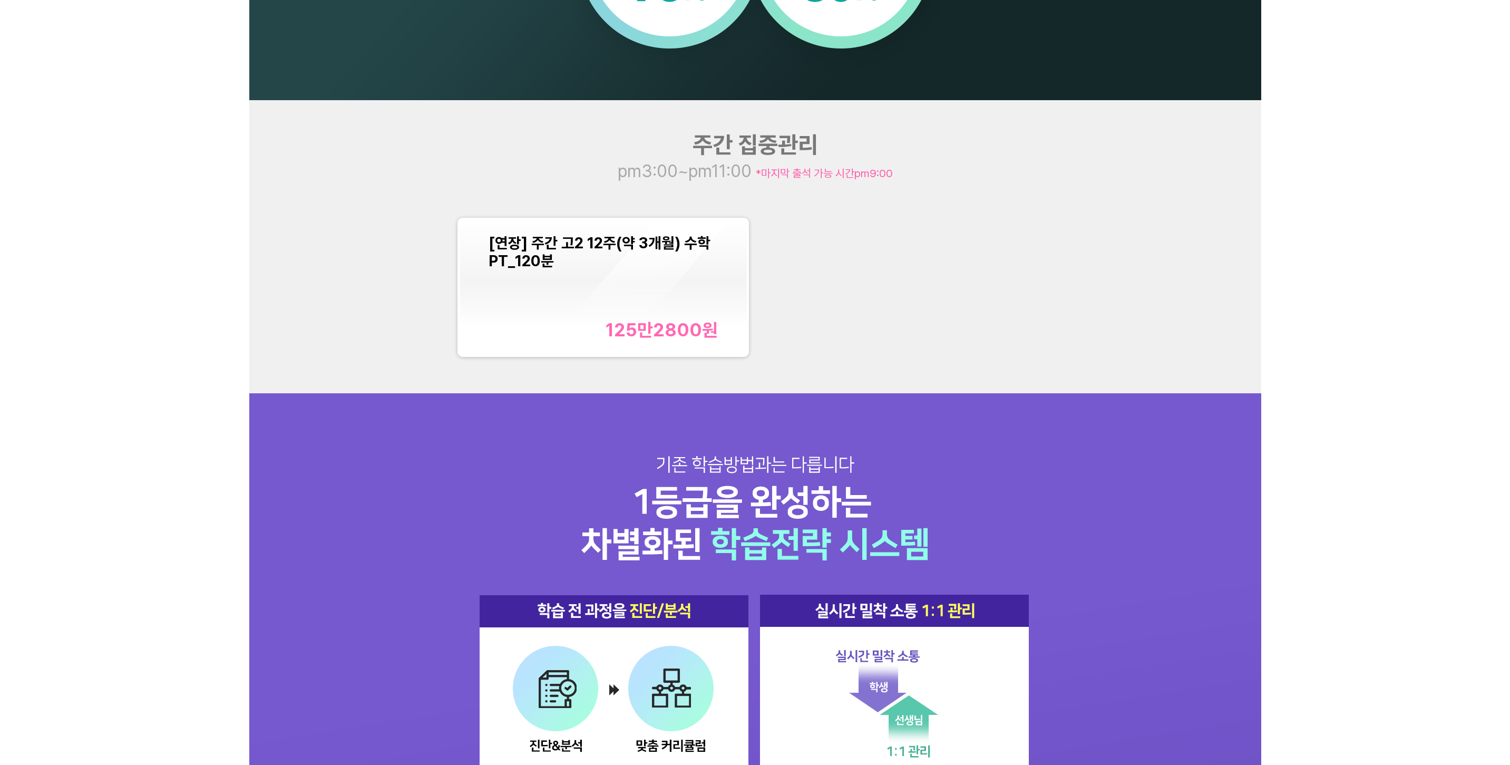
scroll to position [1265, 0]
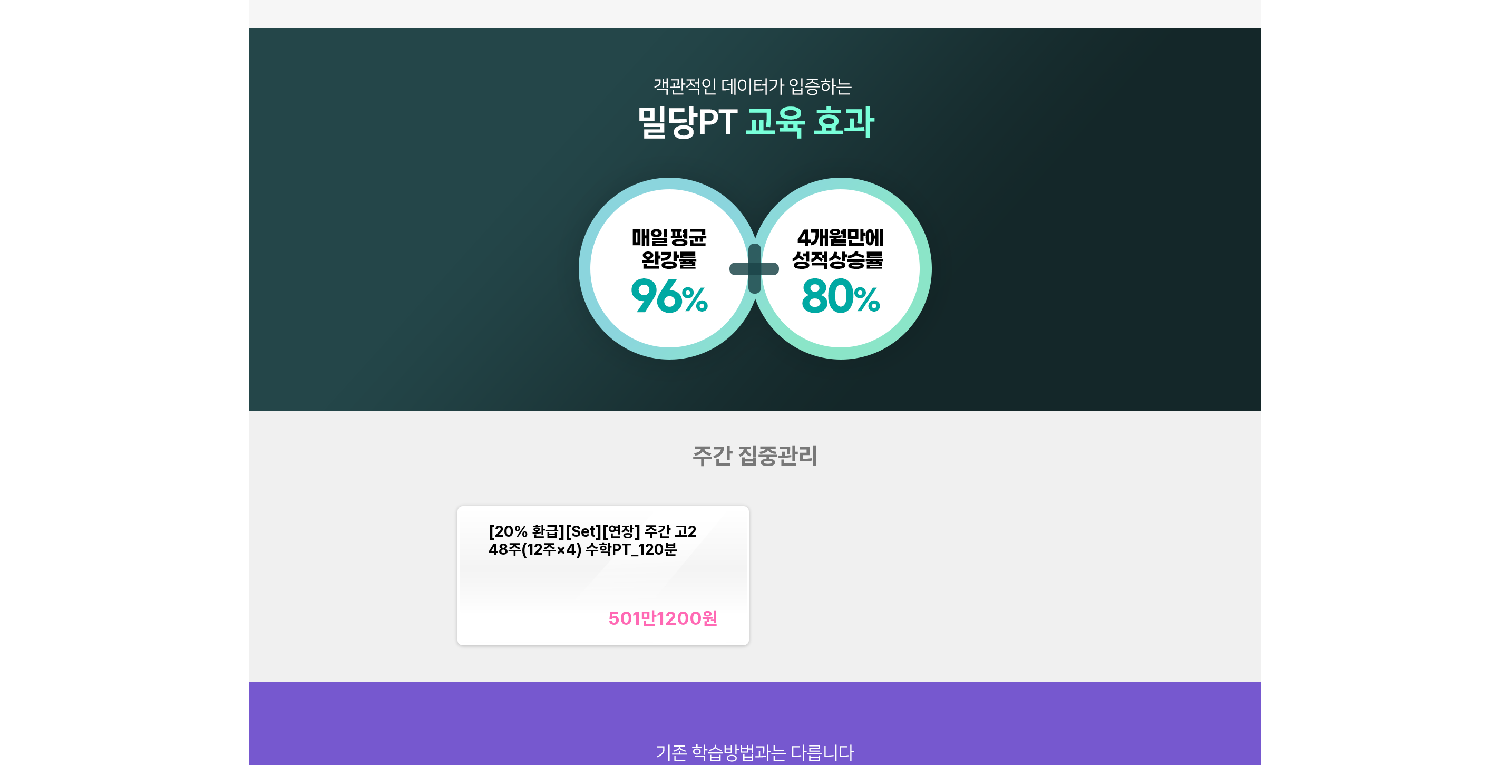
scroll to position [1160, 0]
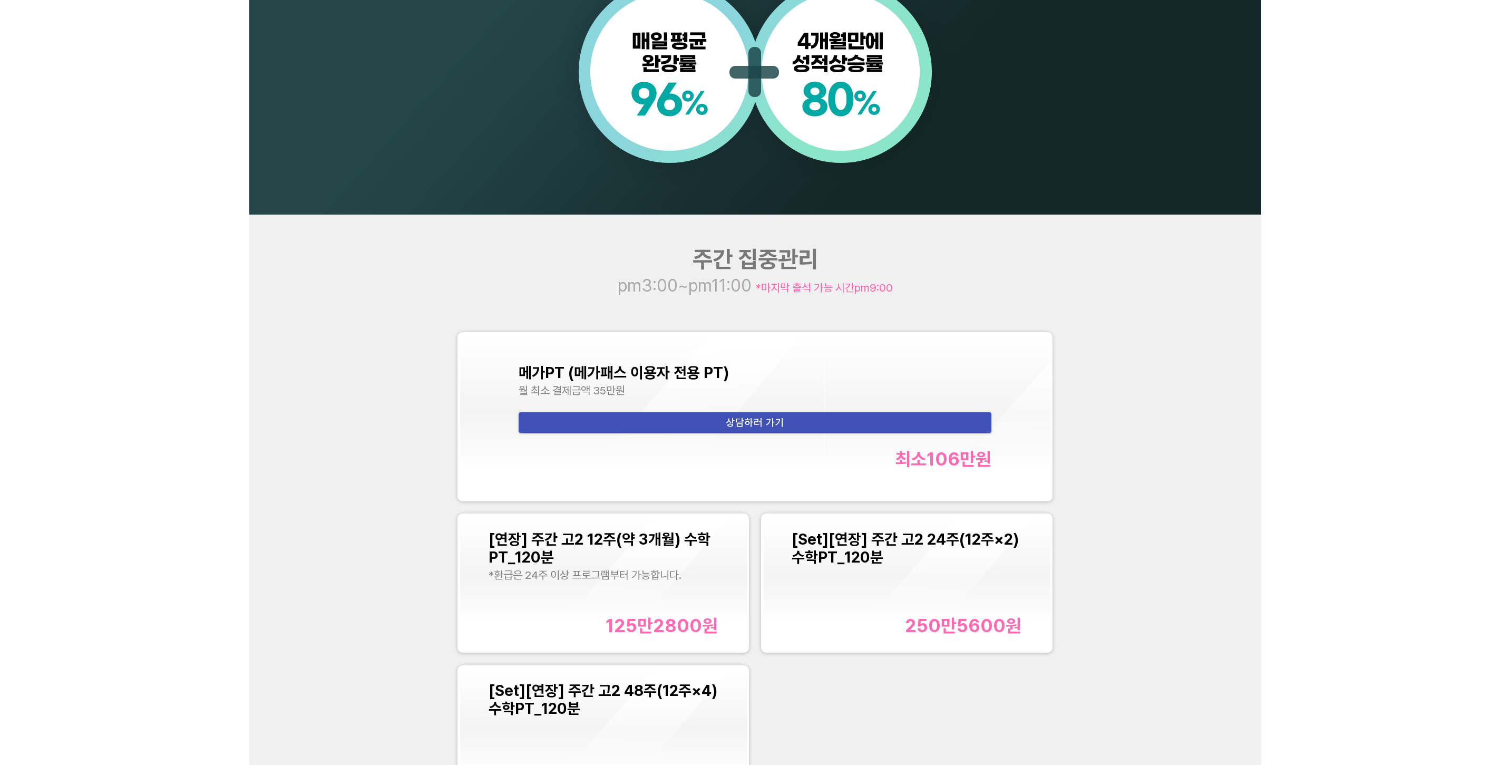
scroll to position [1318, 0]
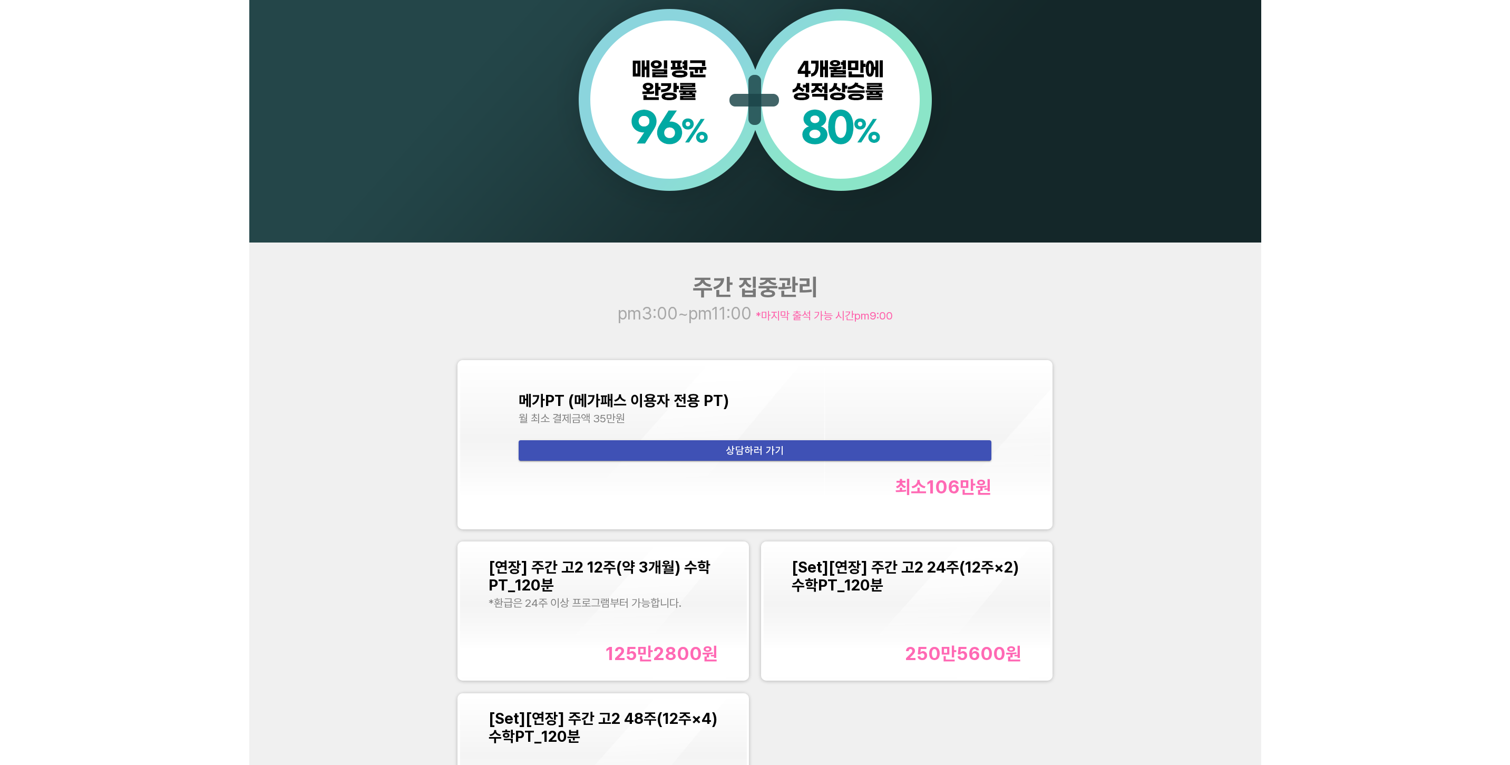
scroll to position [1370, 0]
